Goal: Contribute content

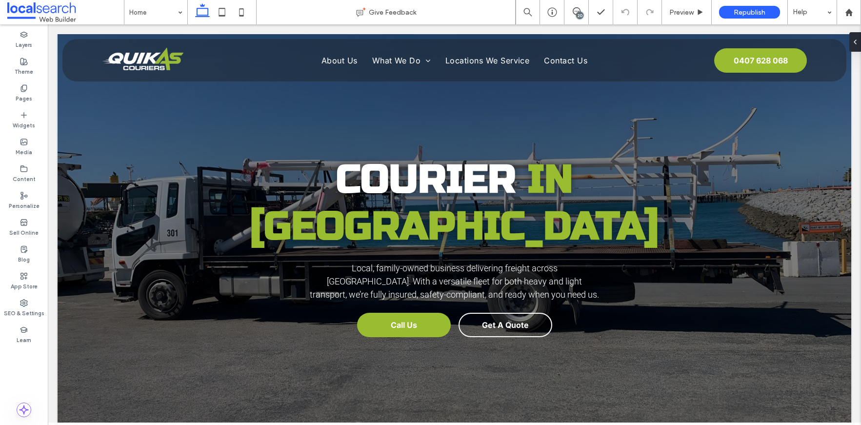
click at [571, 17] on div "20" at bounding box center [577, 12] width 24 height 24
click at [579, 17] on div "20" at bounding box center [579, 15] width 7 height 7
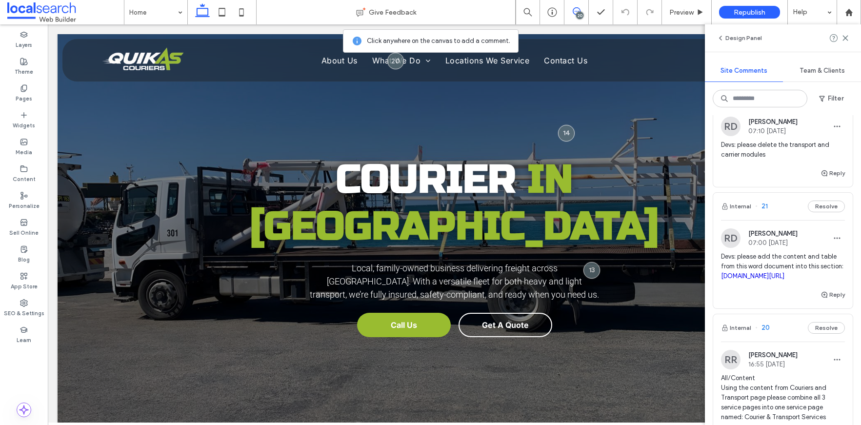
scroll to position [171, 0]
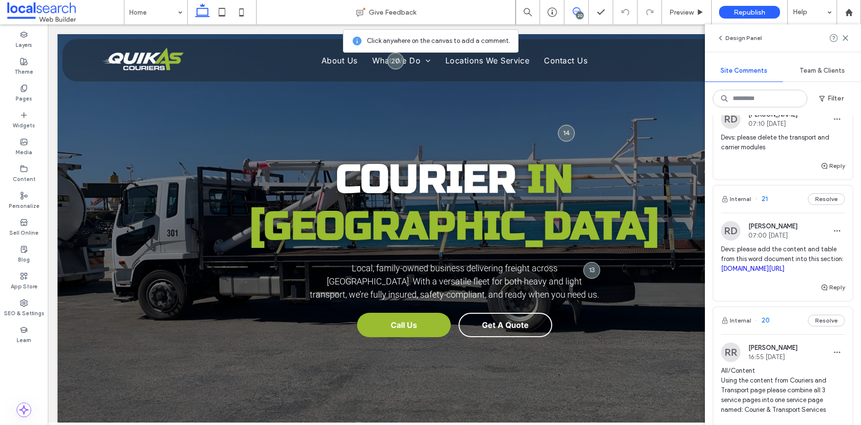
click at [753, 272] on link "[DOMAIN_NAME][URL]" at bounding box center [752, 268] width 63 height 7
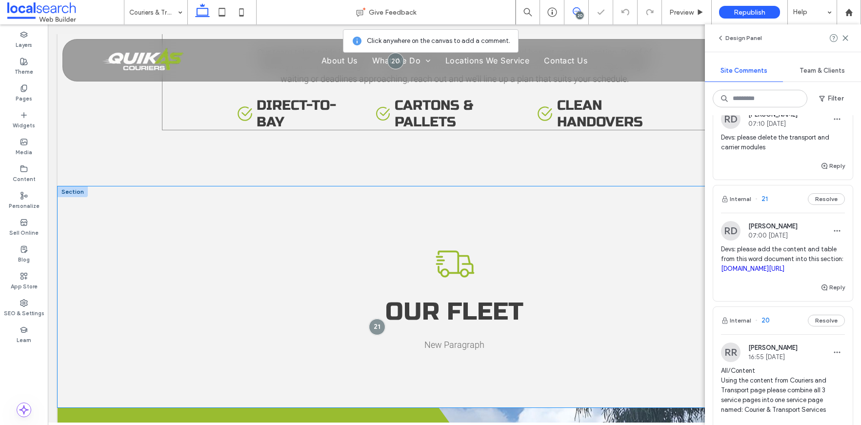
scroll to position [1147, 0]
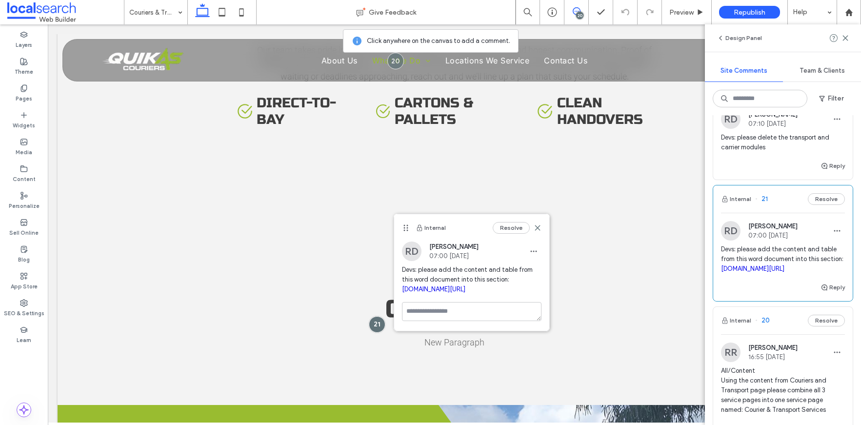
click at [466, 289] on link "[DOMAIN_NAME][URL]" at bounding box center [433, 288] width 63 height 7
click at [744, 272] on link "[DOMAIN_NAME][URL]" at bounding box center [752, 268] width 63 height 7
drag, startPoint x: 537, startPoint y: 227, endPoint x: 475, endPoint y: 222, distance: 62.2
click at [537, 227] on use at bounding box center [537, 227] width 4 height 4
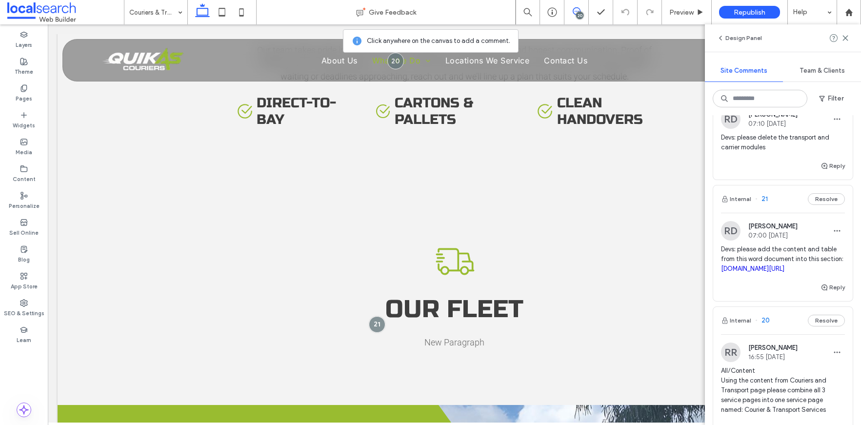
click at [757, 272] on link "[DOMAIN_NAME][URL]" at bounding box center [752, 268] width 63 height 7
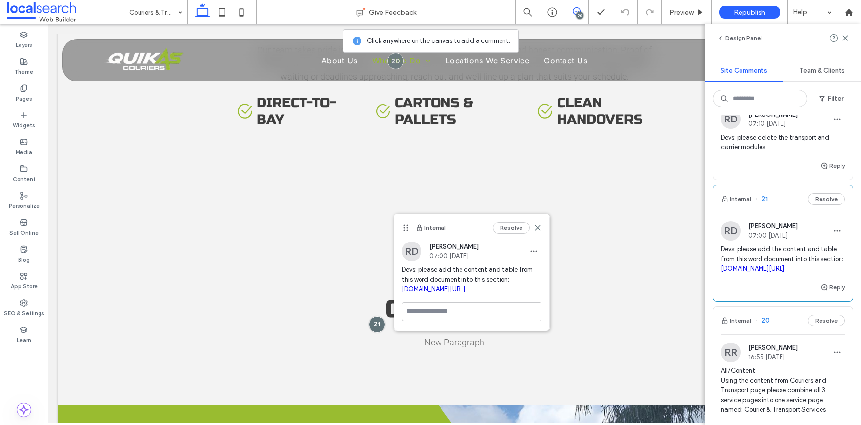
click at [752, 272] on link "[DOMAIN_NAME][URL]" at bounding box center [752, 268] width 63 height 7
click at [466, 291] on link "[DOMAIN_NAME][URL]" at bounding box center [433, 288] width 63 height 7
click at [533, 253] on icon "button" at bounding box center [534, 251] width 8 height 8
click at [833, 233] on icon "button" at bounding box center [837, 231] width 8 height 8
click at [765, 256] on span "Edit" at bounding box center [764, 256] width 12 height 10
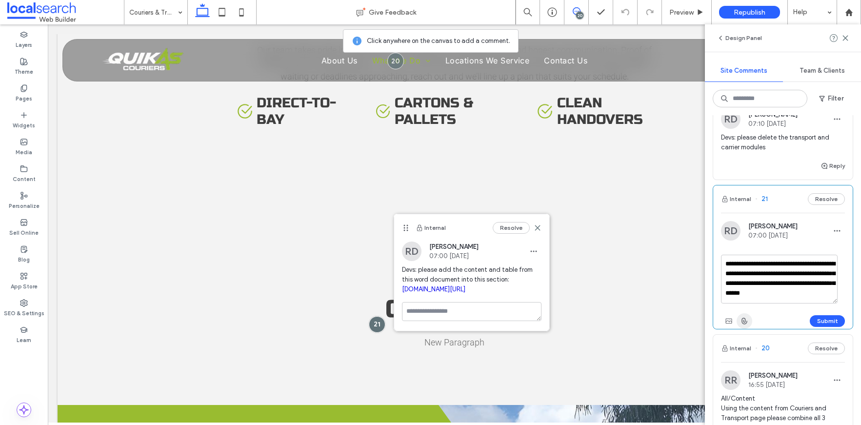
click at [746, 322] on use "button" at bounding box center [744, 321] width 5 height 6
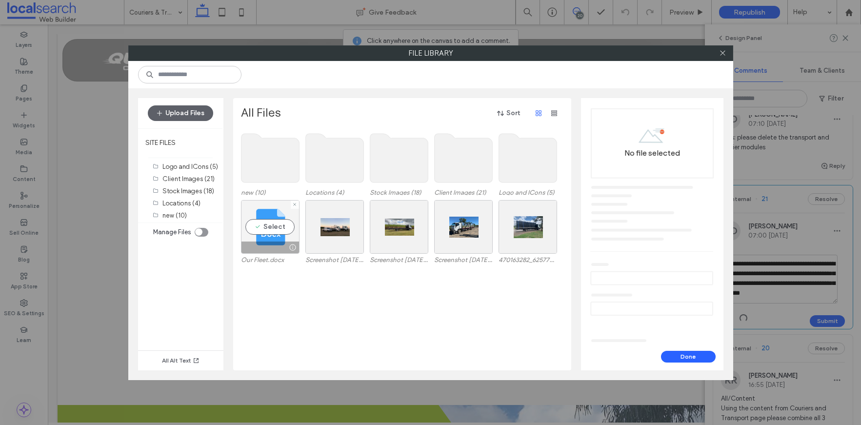
click at [257, 219] on div "Select" at bounding box center [270, 227] width 59 height 54
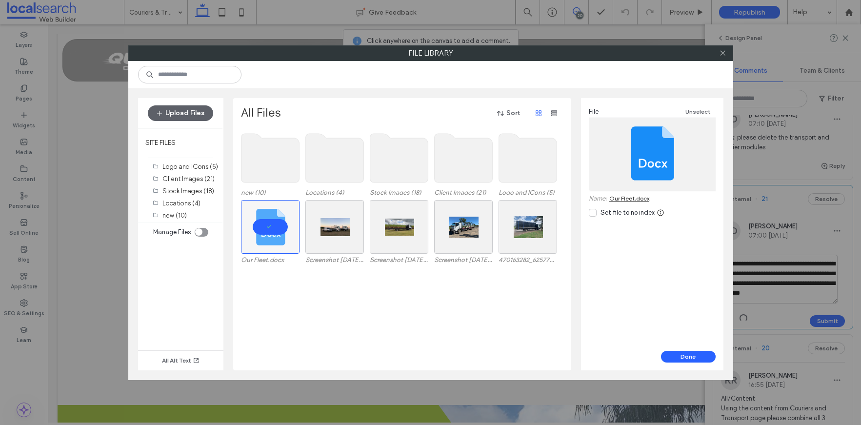
click at [618, 199] on link "Our Fleet.docx" at bounding box center [629, 198] width 40 height 7
click at [723, 46] on span at bounding box center [722, 53] width 7 height 15
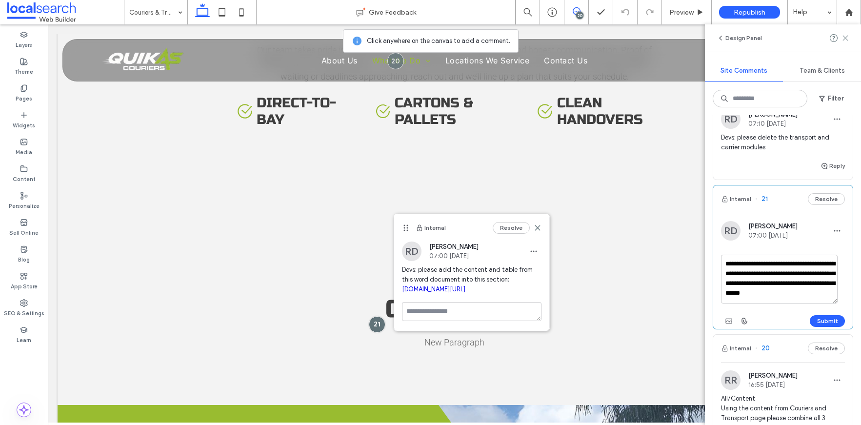
click at [849, 38] on icon at bounding box center [846, 38] width 8 height 8
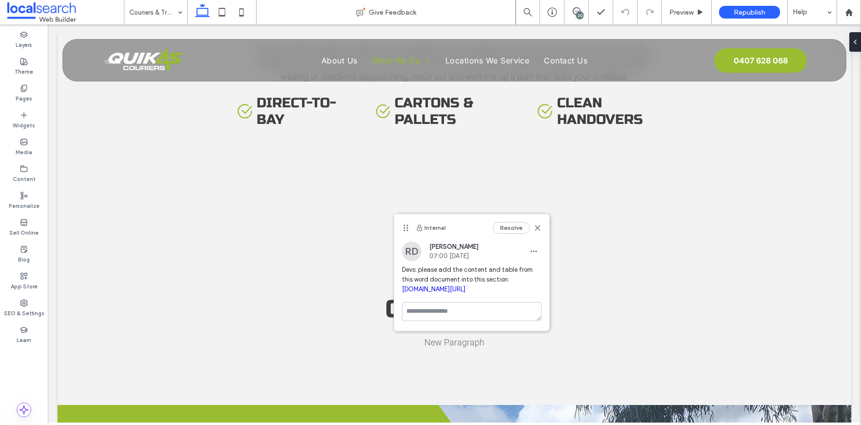
scroll to position [0, 0]
click at [539, 229] on icon at bounding box center [538, 228] width 8 height 8
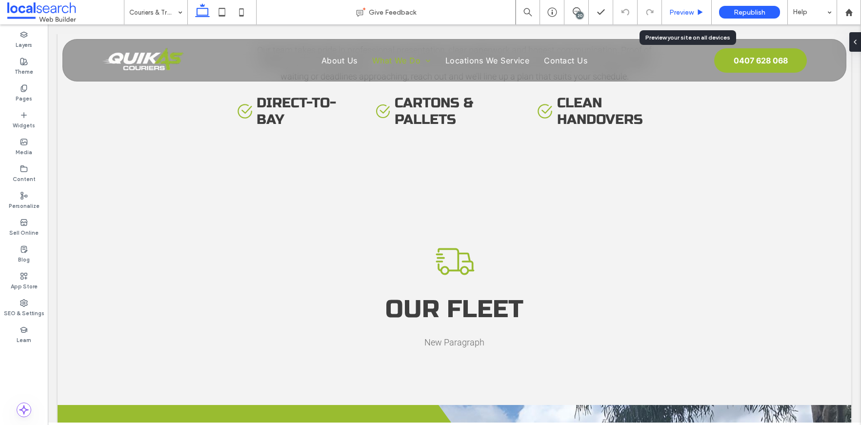
click at [688, 10] on span "Preview" at bounding box center [682, 12] width 24 height 8
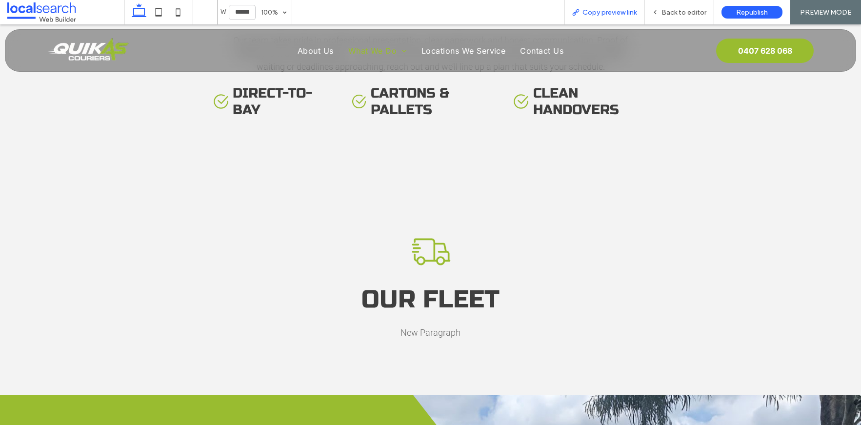
scroll to position [1124, 0]
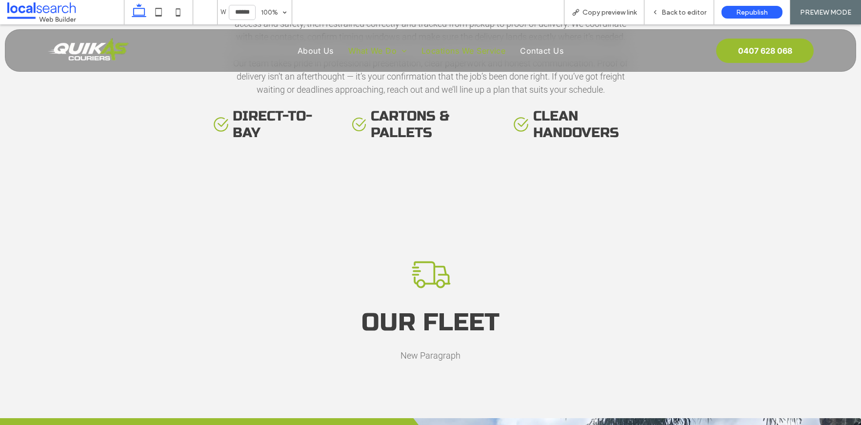
click at [467, 50] on span "Locations We Service" at bounding box center [464, 51] width 84 height 10
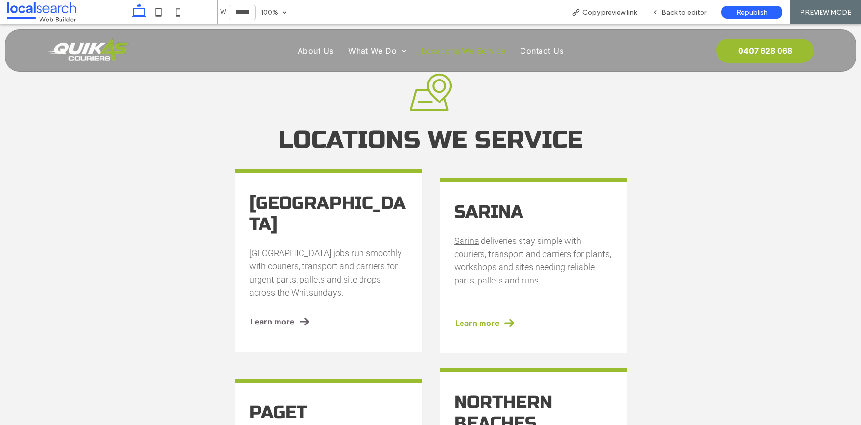
click at [284, 321] on link "Learn more" at bounding box center [317, 321] width 137 height 21
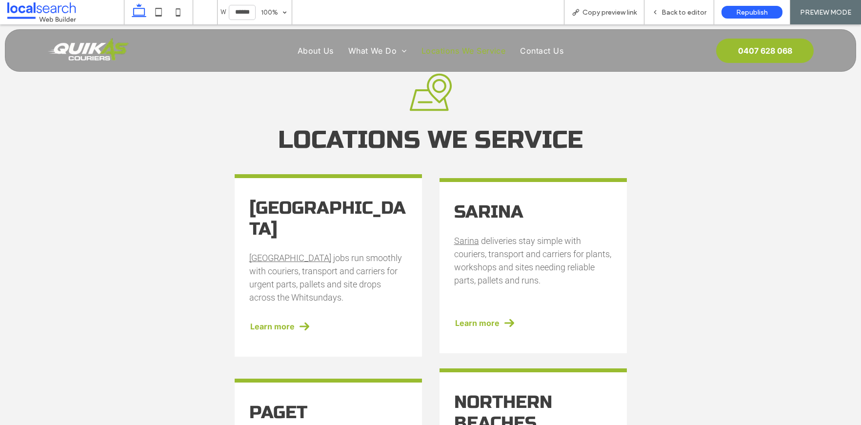
click at [284, 317] on div at bounding box center [430, 212] width 861 height 425
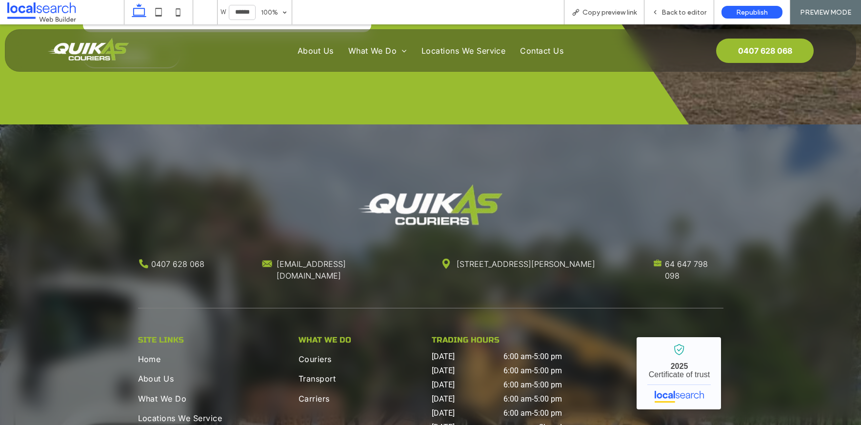
scroll to position [2587, 0]
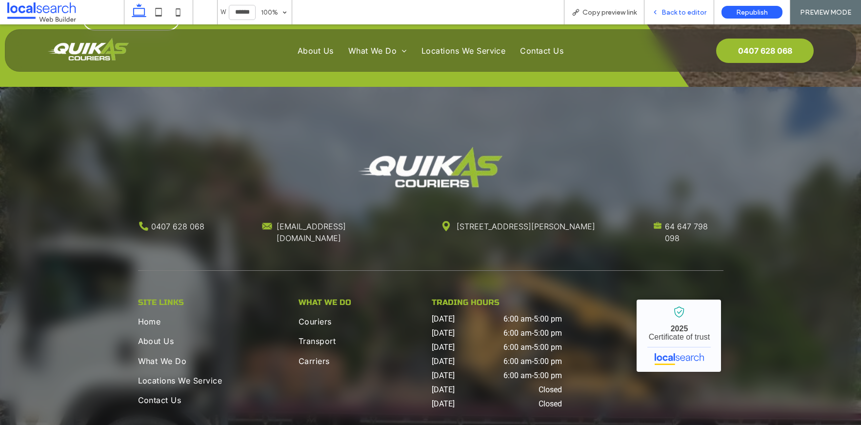
click at [672, 16] on div "Back to editor" at bounding box center [680, 12] width 70 height 24
click at [675, 13] on span "Back to editor" at bounding box center [684, 12] width 45 height 8
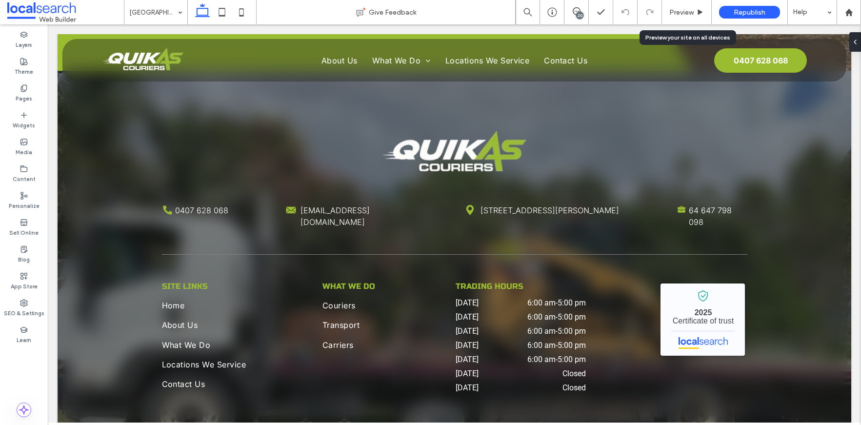
scroll to position [2665, 0]
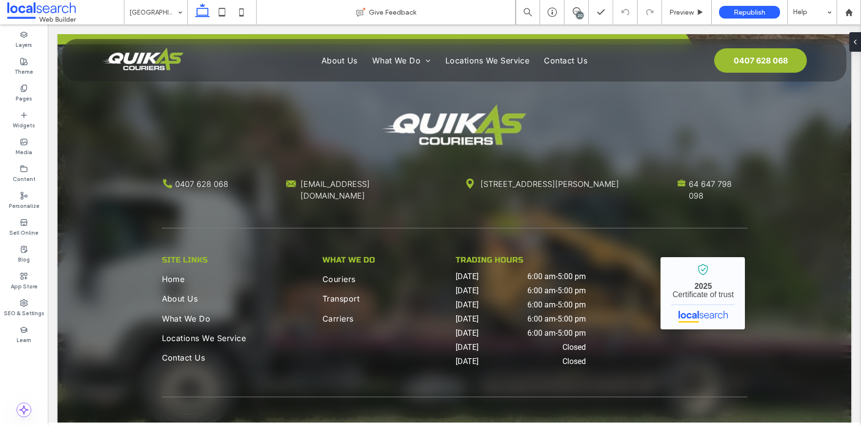
click at [582, 17] on div "20" at bounding box center [579, 15] width 7 height 7
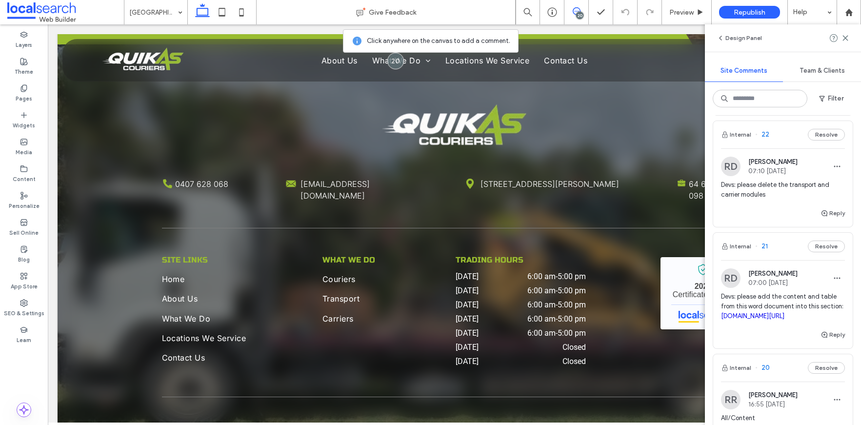
scroll to position [193, 0]
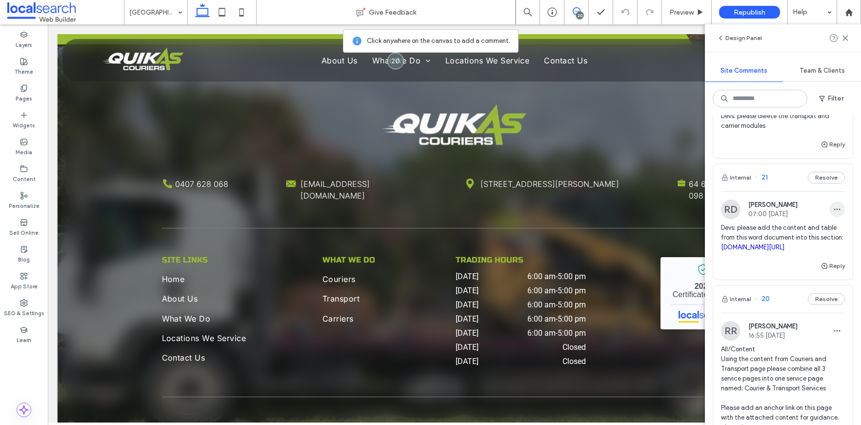
click at [835, 206] on span "button" at bounding box center [838, 210] width 16 height 16
click at [798, 231] on div "Edit" at bounding box center [794, 234] width 87 height 19
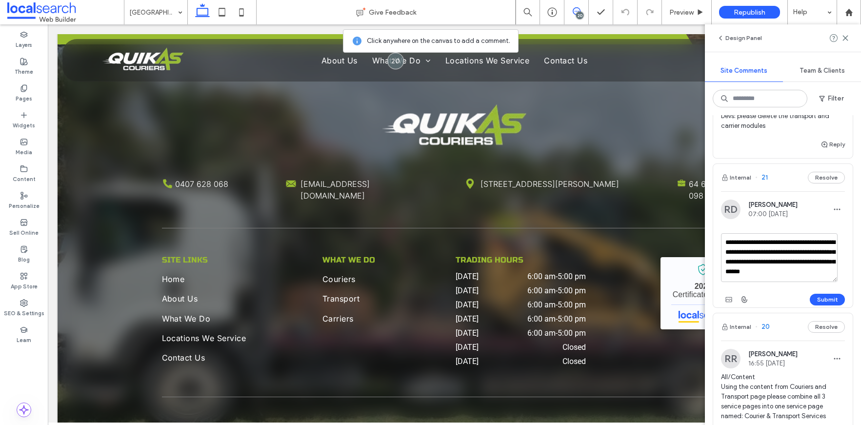
scroll to position [9, 0]
drag, startPoint x: 799, startPoint y: 275, endPoint x: 776, endPoint y: 252, distance: 32.4
click at [776, 252] on textarea "**********" at bounding box center [779, 257] width 117 height 49
type textarea "**********"
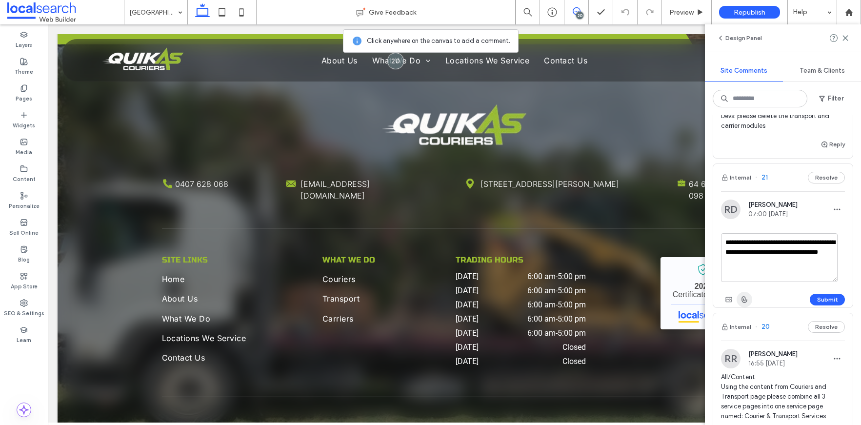
click at [746, 300] on use "button" at bounding box center [744, 300] width 5 height 6
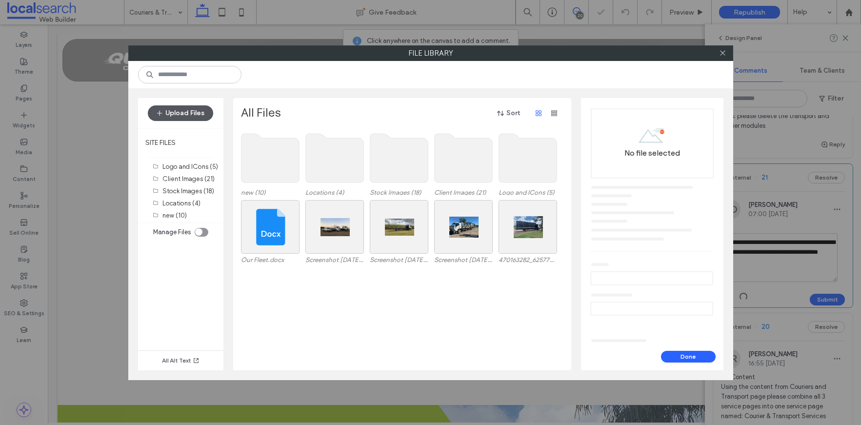
click at [191, 116] on button "Upload Files" at bounding box center [180, 113] width 65 height 16
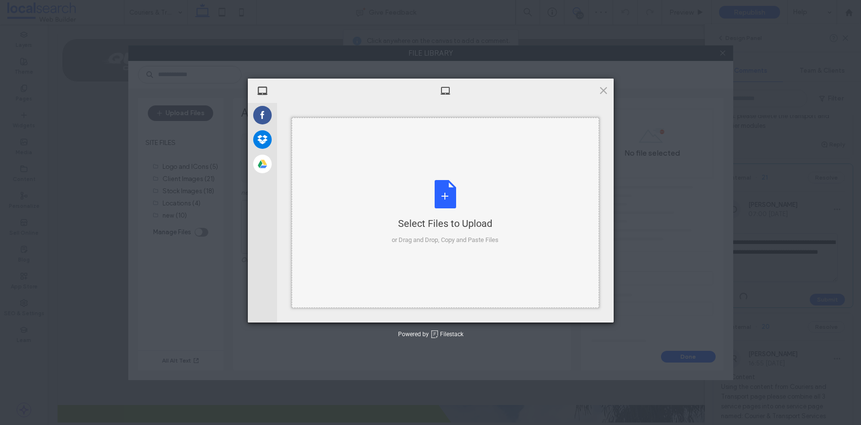
click at [447, 188] on div "Select Files to Upload or Drag and Drop, Copy and Paste Files" at bounding box center [445, 212] width 107 height 65
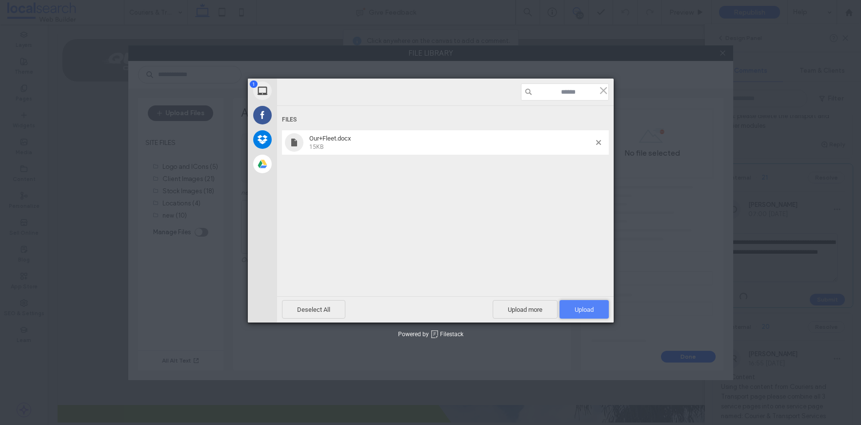
click at [590, 310] on span "Upload 1" at bounding box center [584, 309] width 19 height 7
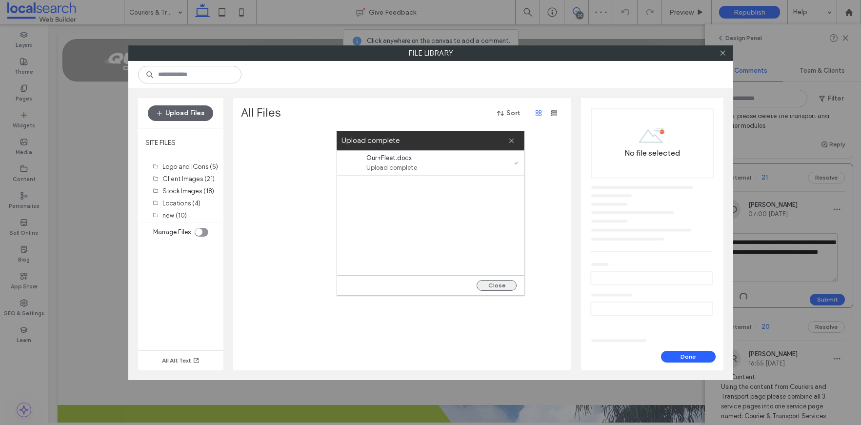
click at [497, 284] on button "Close" at bounding box center [497, 285] width 40 height 11
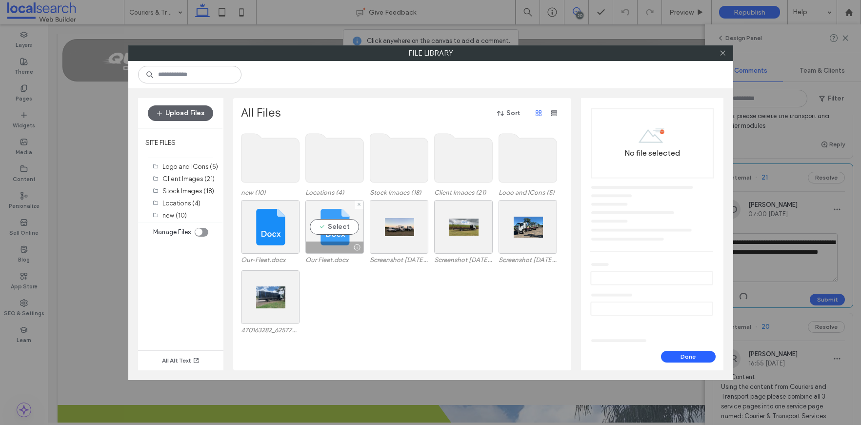
click at [329, 236] on div "Select" at bounding box center [334, 227] width 59 height 54
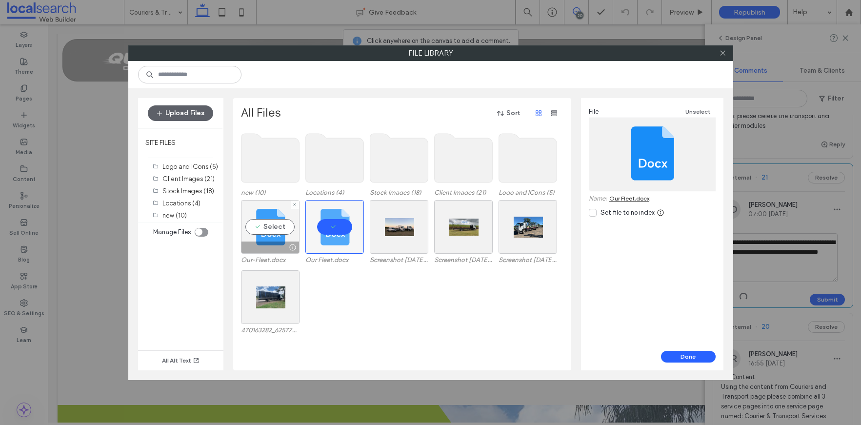
click at [269, 235] on div "Select" at bounding box center [270, 227] width 59 height 54
click at [359, 205] on icon at bounding box center [359, 205] width 4 height 4
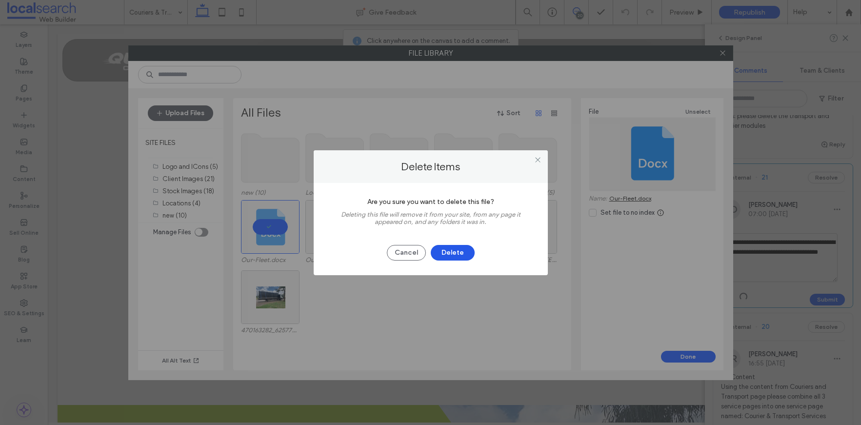
click at [460, 255] on button "Delete" at bounding box center [453, 253] width 44 height 16
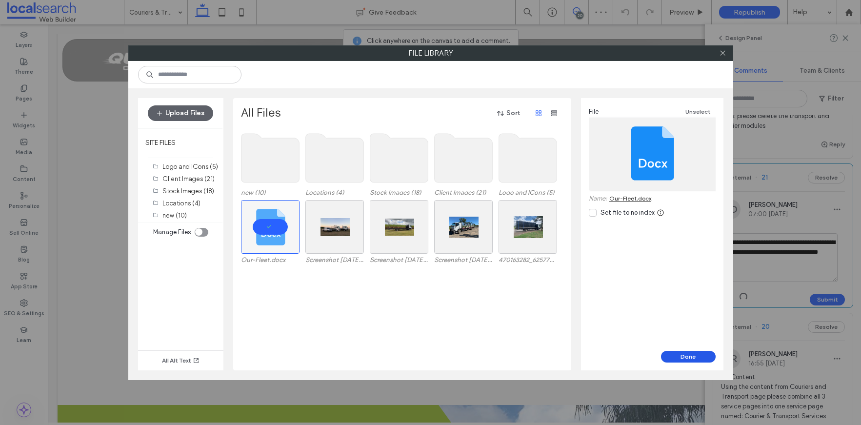
drag, startPoint x: 689, startPoint y: 357, endPoint x: 641, endPoint y: 332, distance: 53.7
click at [689, 357] on button "Done" at bounding box center [688, 357] width 55 height 12
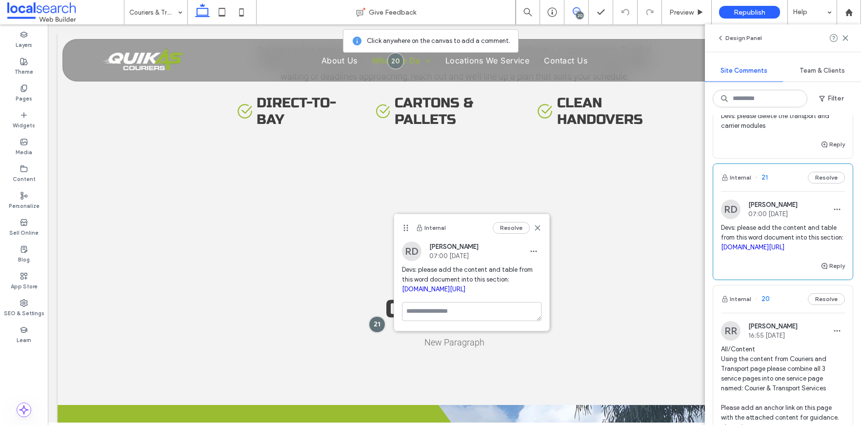
click at [425, 293] on link "[DOMAIN_NAME][URL]" at bounding box center [433, 288] width 63 height 7
click at [538, 227] on use at bounding box center [537, 227] width 4 height 4
